Goal: Information Seeking & Learning: Check status

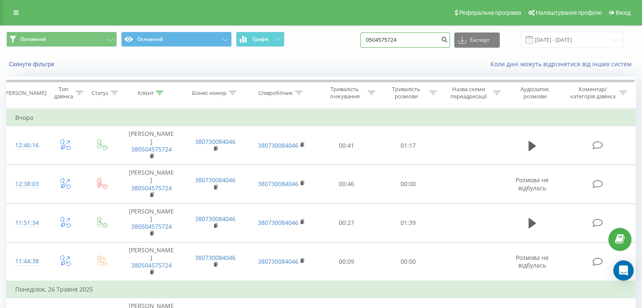
click at [431, 41] on input "0504575724" at bounding box center [404, 39] width 89 height 15
type input "0"
paste input "+380 98 293 5900"
type input "+380 98 293 5900"
click at [450, 42] on button "submit" at bounding box center [443, 39] width 11 height 15
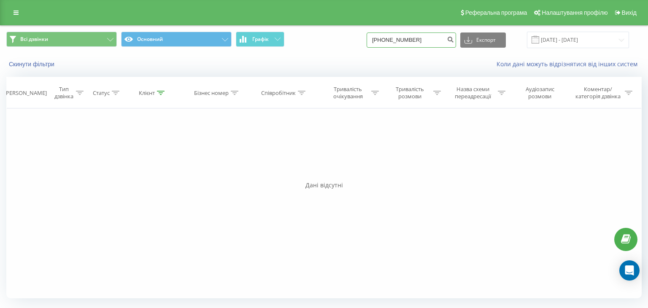
click at [391, 38] on input "+380982935900" at bounding box center [411, 39] width 89 height 15
click at [390, 39] on input "+380982935900" at bounding box center [411, 39] width 89 height 15
click at [392, 39] on input "+380982935900" at bounding box center [411, 39] width 89 height 15
type input "0982935900"
click at [454, 39] on icon "submit" at bounding box center [450, 38] width 7 height 5
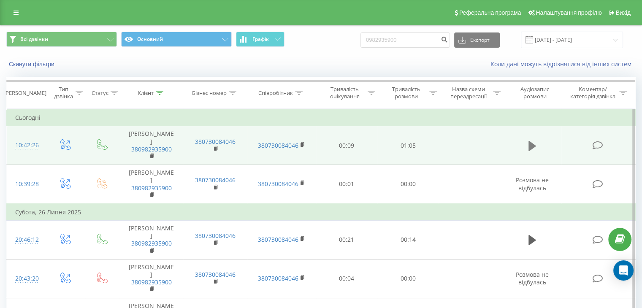
click at [536, 152] on button at bounding box center [532, 146] width 13 height 13
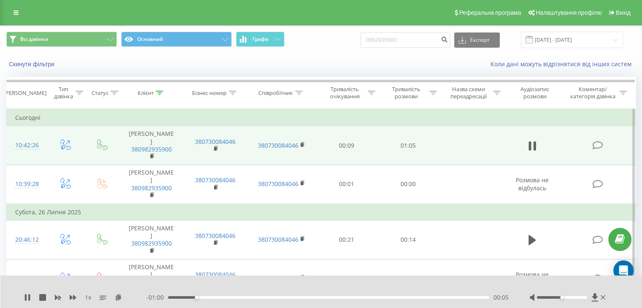
click at [271, 296] on div "00:05" at bounding box center [328, 297] width 321 height 3
click at [385, 297] on div "00:44" at bounding box center [328, 297] width 321 height 3
click at [375, 297] on div "00:42" at bounding box center [328, 297] width 321 height 3
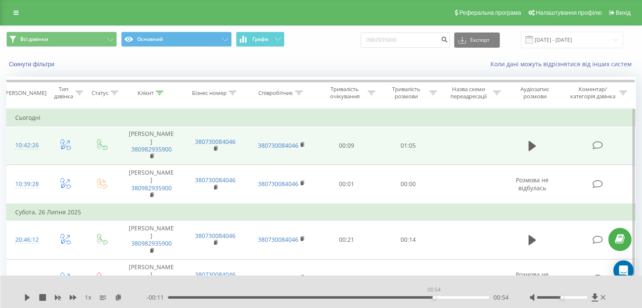
click at [433, 297] on div "00:54" at bounding box center [328, 297] width 321 height 3
click at [529, 151] on icon at bounding box center [532, 146] width 8 height 10
click at [366, 296] on div "00:41" at bounding box center [328, 297] width 321 height 3
